Goal: Find contact information: Find contact information

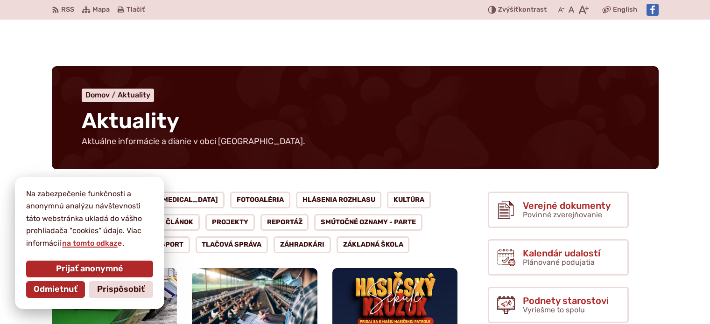
scroll to position [140, 0]
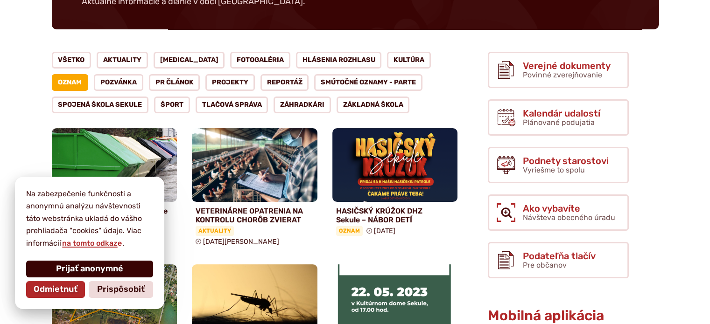
click at [108, 269] on span "Prijať anonymné" at bounding box center [89, 269] width 67 height 10
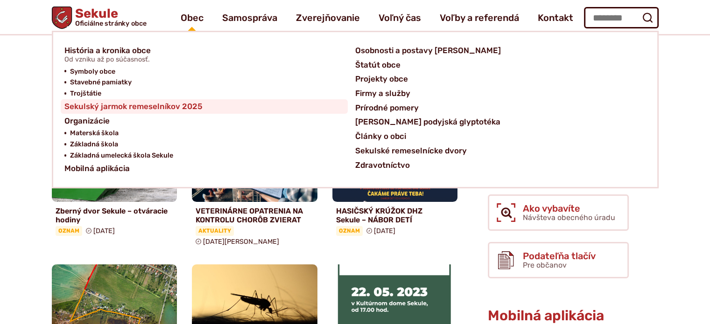
click at [150, 102] on span "Sekulský jarmok remeselníkov 2025" at bounding box center [133, 106] width 138 height 14
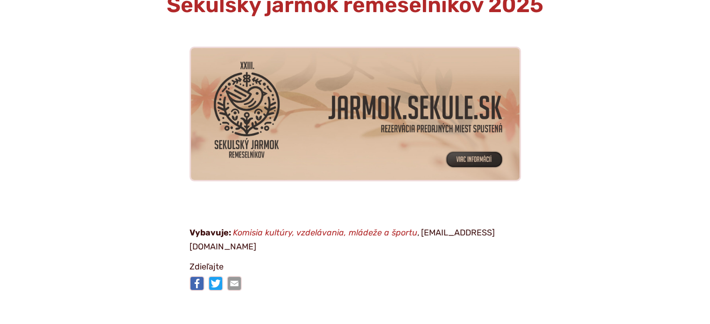
scroll to position [140, 0]
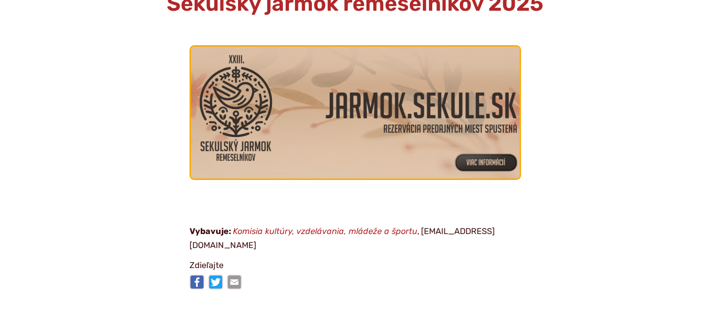
click at [465, 157] on img at bounding box center [354, 112] width 361 height 145
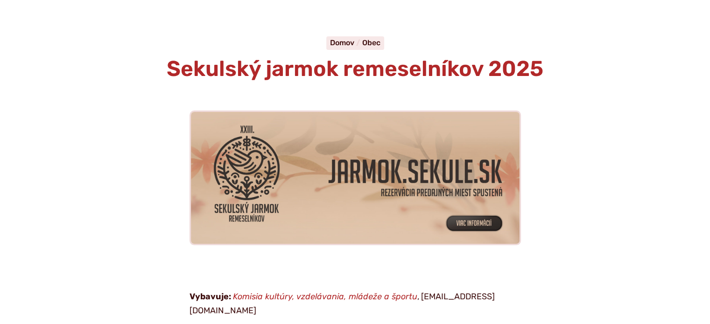
scroll to position [0, 0]
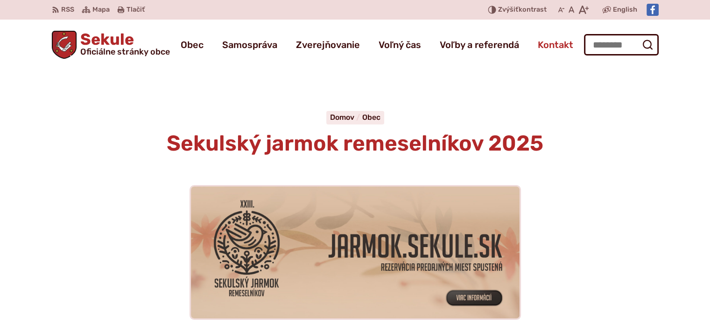
click at [558, 46] on span "Kontakt" at bounding box center [555, 45] width 35 height 26
